Goal: Information Seeking & Learning: Learn about a topic

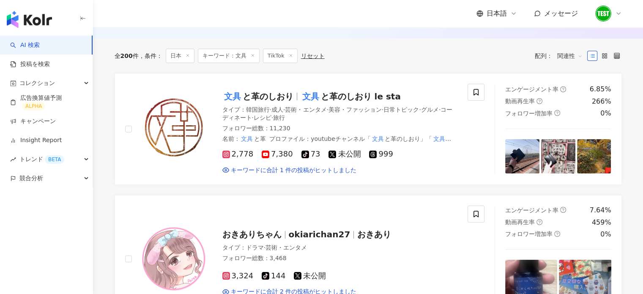
click at [501, 11] on span "日本語" at bounding box center [497, 13] width 20 height 9
click at [501, 32] on div "繁體中文" at bounding box center [504, 33] width 42 height 15
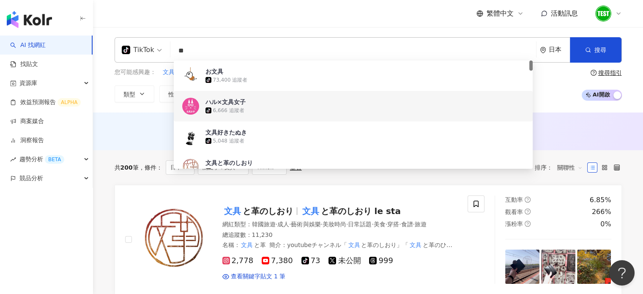
click at [511, 15] on span "繁體中文" at bounding box center [500, 13] width 27 height 9
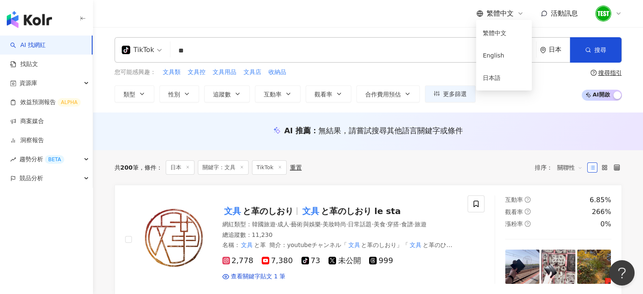
click at [553, 49] on div "日本" at bounding box center [559, 49] width 21 height 7
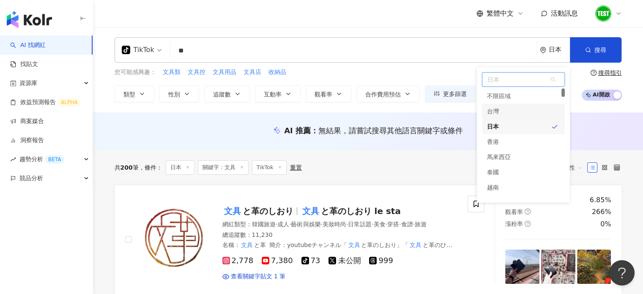
click at [514, 116] on div "台灣" at bounding box center [523, 111] width 83 height 15
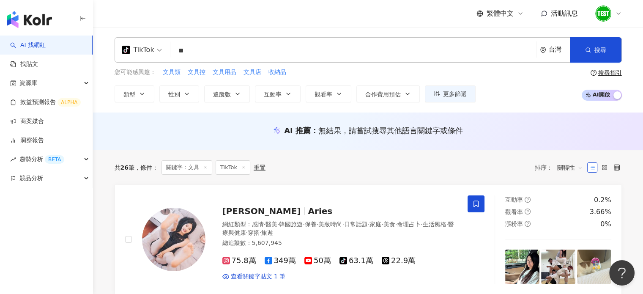
click at [222, 25] on div "繁體中文 活動訊息" at bounding box center [368, 13] width 507 height 27
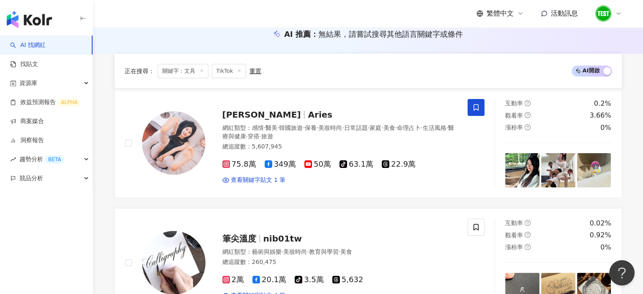
scroll to position [294, 0]
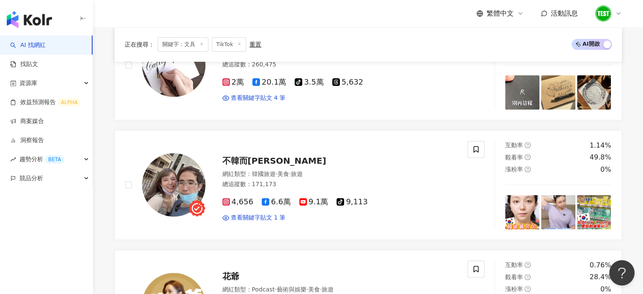
click at [17, 200] on div "AI 找網紅 找貼文 資源庫 效益預測報告 ALPHA 商案媒合 洞察報告 趨勢分析 BETA 競品分析" at bounding box center [46, 165] width 93 height 258
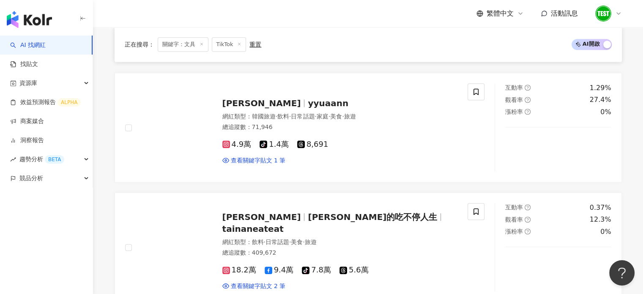
scroll to position [710, 0]
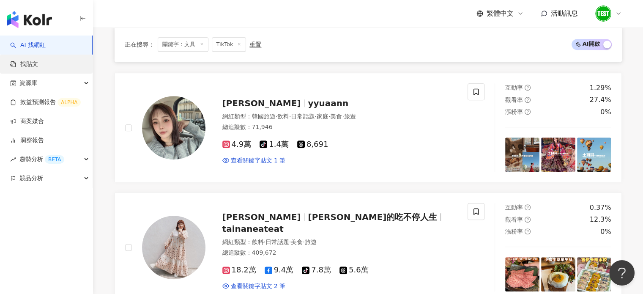
click at [38, 63] on link "找貼文" at bounding box center [24, 64] width 28 height 8
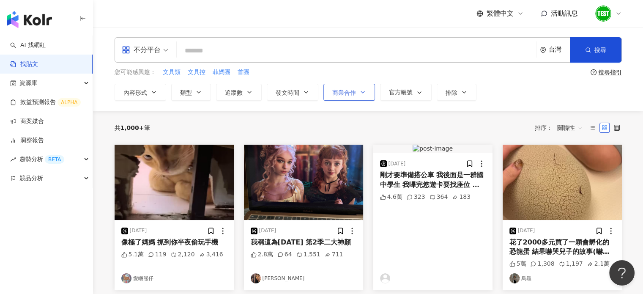
click at [345, 95] on span "商業合作" at bounding box center [344, 92] width 24 height 7
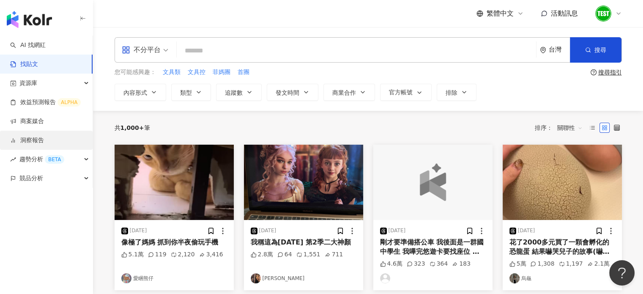
drag, startPoint x: 59, startPoint y: 225, endPoint x: 39, endPoint y: 137, distance: 90.2
click at [39, 137] on div "AI 找網紅 找貼文 資源庫 效益預測報告 ALPHA 商案媒合 洞察報告 趨勢分析 BETA 競品分析" at bounding box center [46, 165] width 93 height 258
click at [39, 137] on link "洞察報告" at bounding box center [27, 140] width 34 height 8
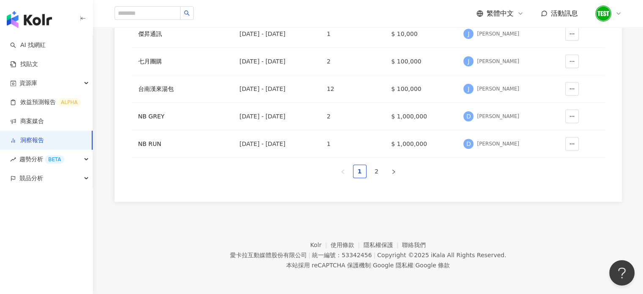
scroll to position [280, 0]
click at [373, 170] on link "2" at bounding box center [376, 170] width 13 height 13
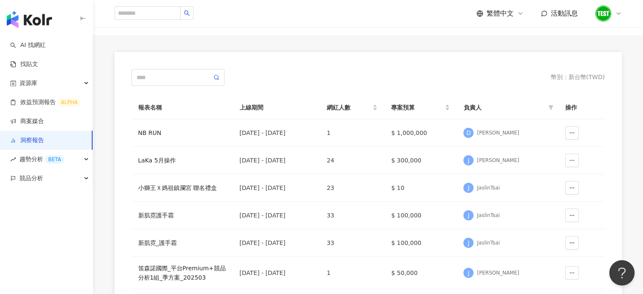
scroll to position [0, 0]
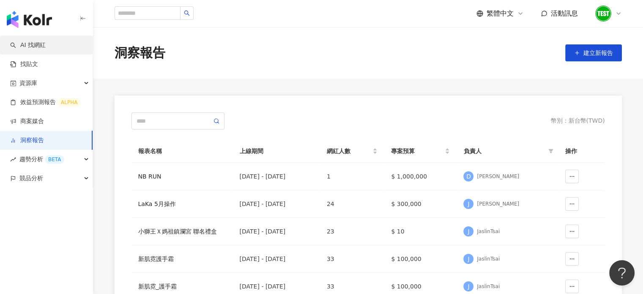
click at [37, 44] on link "AI 找網紅" at bounding box center [28, 45] width 36 height 8
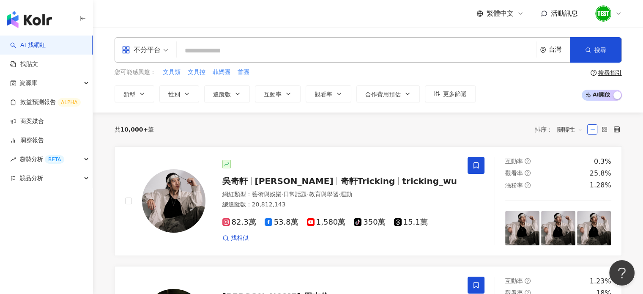
click at [499, 126] on div "共 10,000+ 筆 排序： 關聯性" at bounding box center [368, 130] width 507 height 14
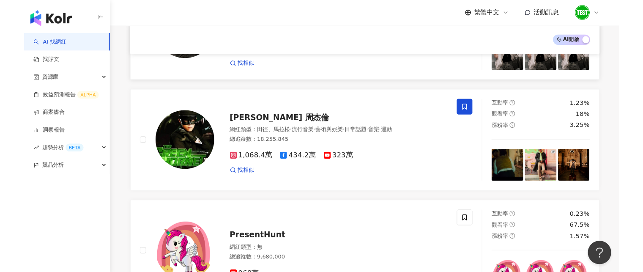
scroll to position [168, 0]
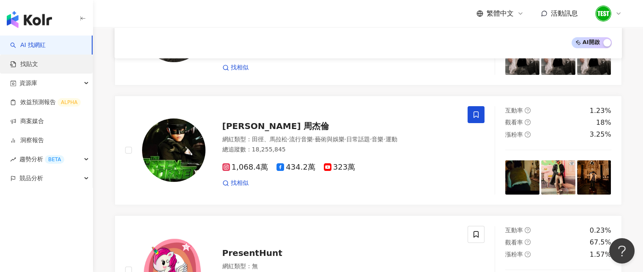
click at [38, 69] on link "找貼文" at bounding box center [24, 64] width 28 height 8
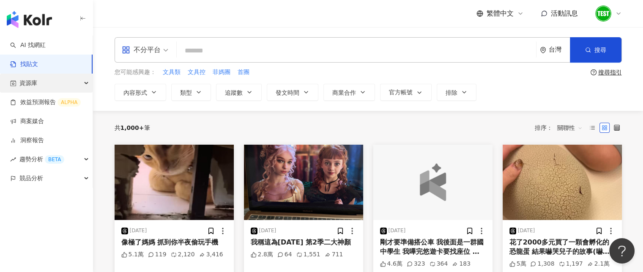
click at [48, 79] on div "資源庫" at bounding box center [46, 83] width 93 height 19
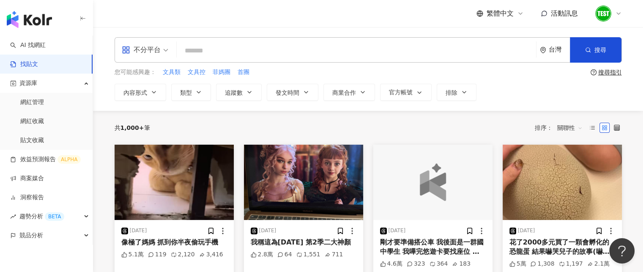
click at [178, 122] on div "共 1,000+ 筆 排序： 關聯性" at bounding box center [368, 128] width 507 height 14
click at [46, 49] on link "AI 找網紅" at bounding box center [28, 45] width 36 height 8
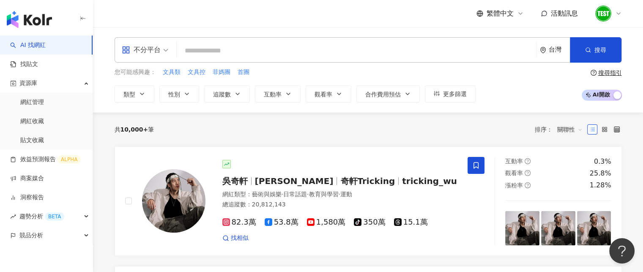
click at [425, 18] on div "繁體中文 活動訊息" at bounding box center [368, 13] width 507 height 27
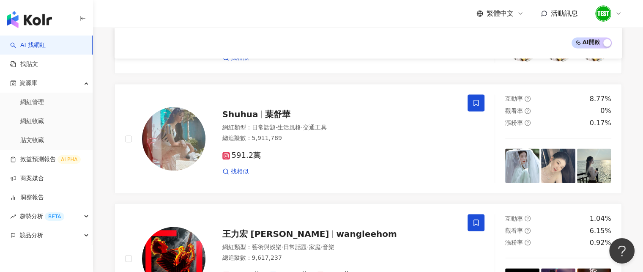
scroll to position [1422, 0]
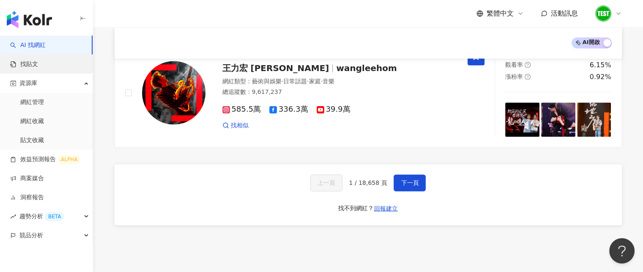
click at [38, 66] on link "找貼文" at bounding box center [24, 64] width 28 height 8
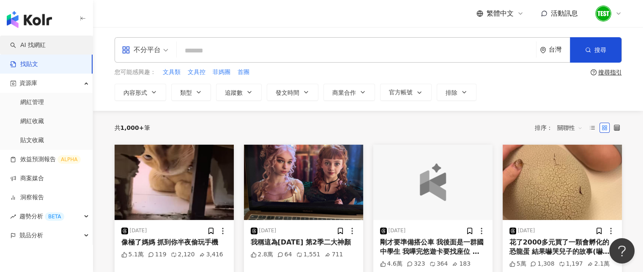
click at [37, 49] on link "AI 找網紅" at bounding box center [28, 45] width 36 height 8
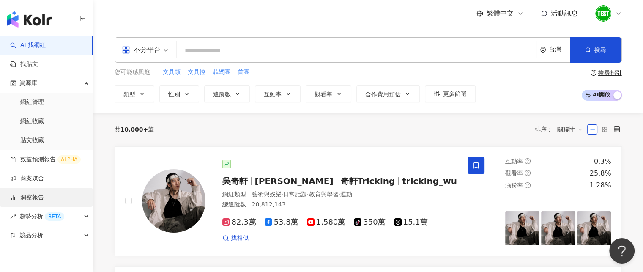
click at [44, 201] on link "洞察報告" at bounding box center [27, 197] width 34 height 8
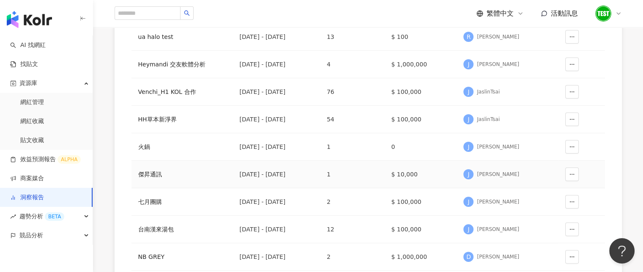
scroll to position [167, 0]
click at [44, 174] on link "商案媒合" at bounding box center [27, 178] width 34 height 8
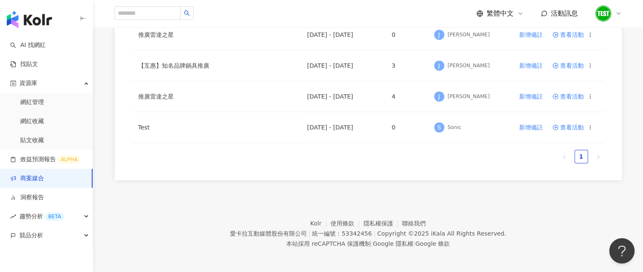
scroll to position [568, 0]
click at [69, 212] on div "趨勢分析 BETA" at bounding box center [46, 216] width 93 height 19
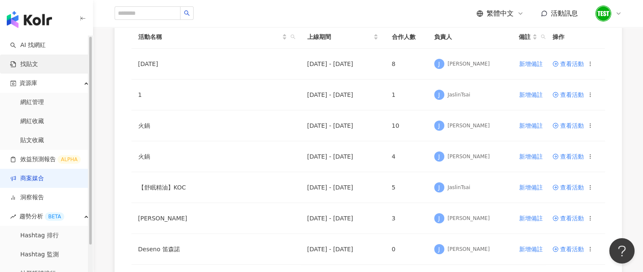
scroll to position [72, 0]
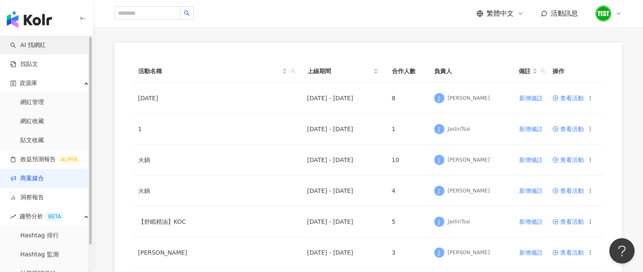
click at [38, 45] on link "AI 找網紅" at bounding box center [28, 45] width 36 height 8
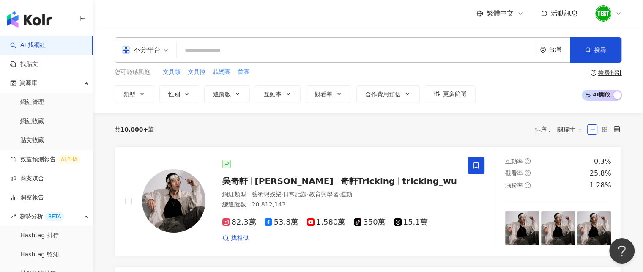
click at [242, 135] on div "共 10,000+ 筆 排序： 關聯性" at bounding box center [368, 130] width 507 height 14
click at [271, 11] on div "繁體中文 活動訊息" at bounding box center [368, 13] width 507 height 27
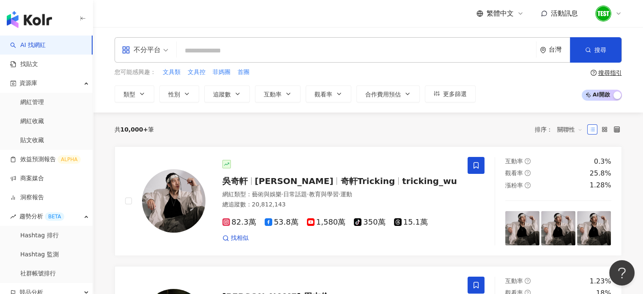
click at [255, 6] on div "繁體中文 活動訊息" at bounding box center [368, 13] width 507 height 27
click at [354, 64] on div "不分平台 台灣 搜尋 您可能感興趣： 文具類 文具控 菲媽團 首團 類型 性別 追蹤數 互動率 觀看率 合作費用預估 更多篩選 搜尋指引 AI 開啟 AI 關閉" at bounding box center [368, 69] width 541 height 65
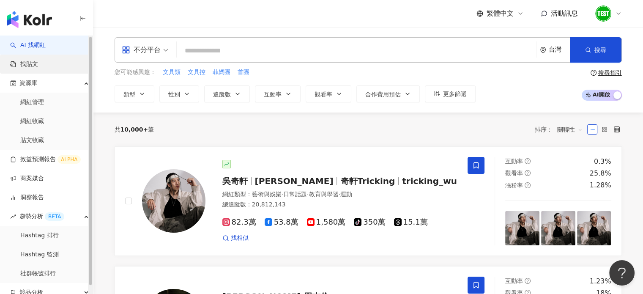
click at [22, 60] on link "找貼文" at bounding box center [24, 64] width 28 height 8
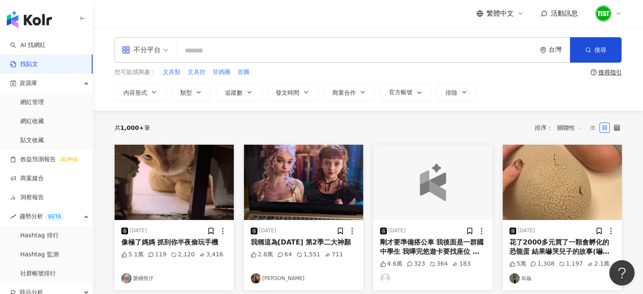
scroll to position [90, 0]
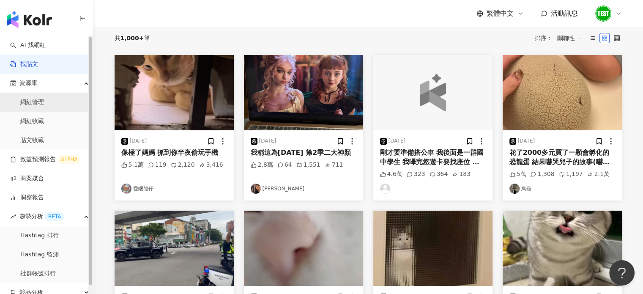
click at [44, 98] on link "網紅管理" at bounding box center [32, 102] width 24 height 8
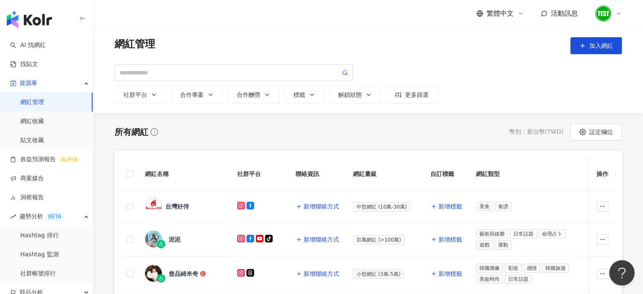
click at [273, 137] on div "所有網紅 幣別 ： 新台幣 ( TWD ) 設定欄位" at bounding box center [368, 131] width 507 height 17
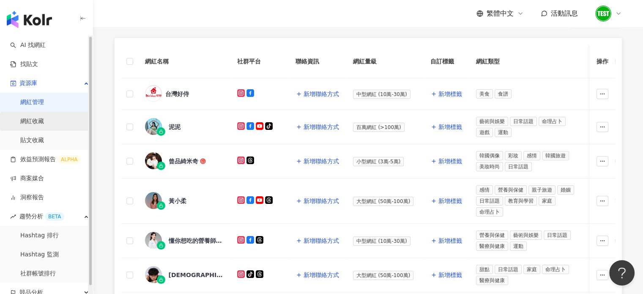
click at [36, 126] on link "網紅收藏" at bounding box center [32, 121] width 24 height 8
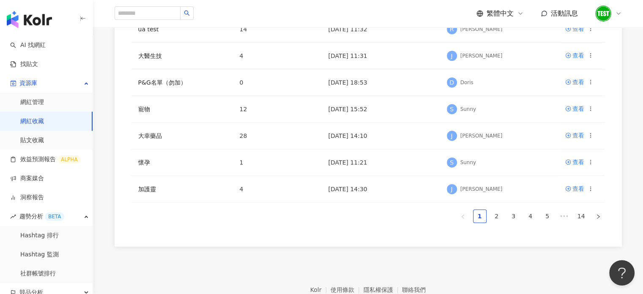
scroll to position [299, 0]
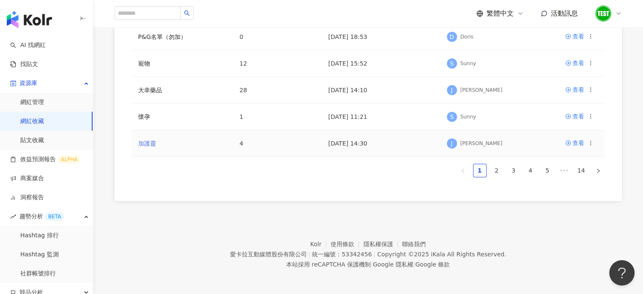
click at [149, 145] on link "加護靈" at bounding box center [147, 143] width 18 height 7
